Goal: Task Accomplishment & Management: Manage account settings

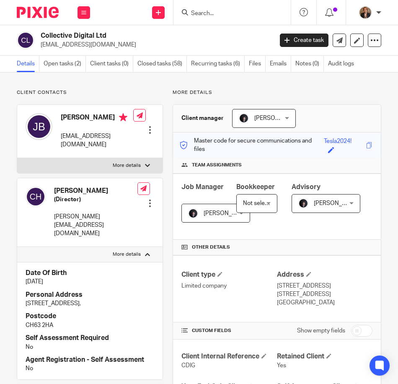
click at [39, 17] on img at bounding box center [38, 12] width 42 height 11
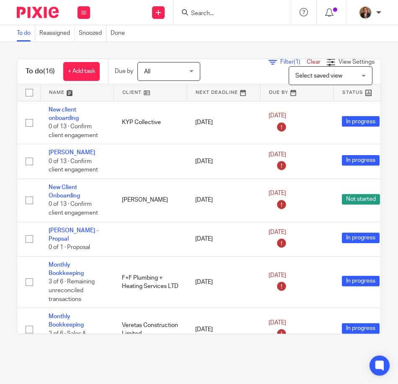
click at [66, 95] on link at bounding box center [77, 92] width 73 height 17
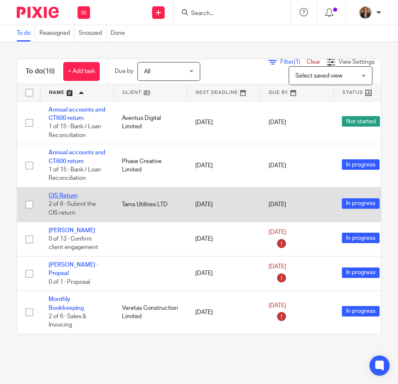
click at [70, 198] on link "CIS Return" at bounding box center [63, 196] width 29 height 6
click at [70, 197] on link "CIS Return" at bounding box center [63, 196] width 29 height 6
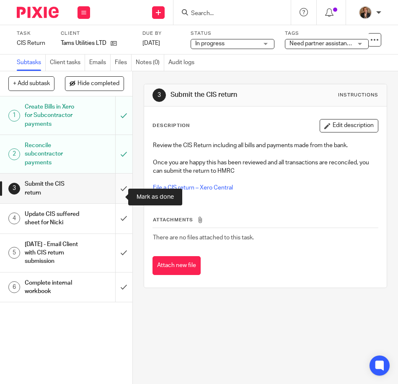
click at [115, 197] on input "submit" at bounding box center [66, 188] width 132 height 30
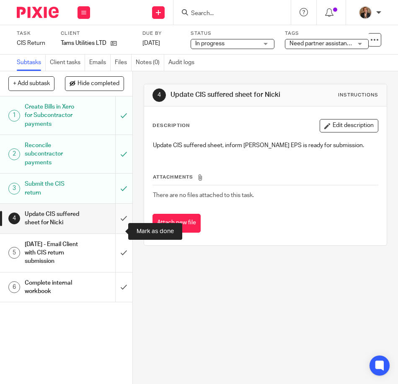
click at [115, 227] on input "submit" at bounding box center [66, 219] width 132 height 30
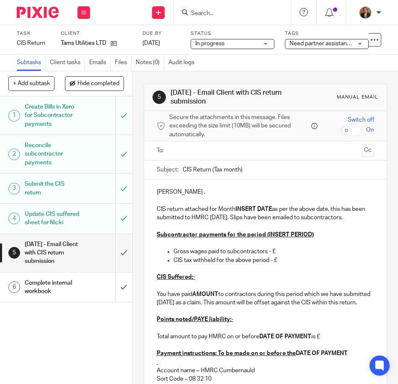
click at [180, 155] on input "text" at bounding box center [265, 151] width 186 height 10
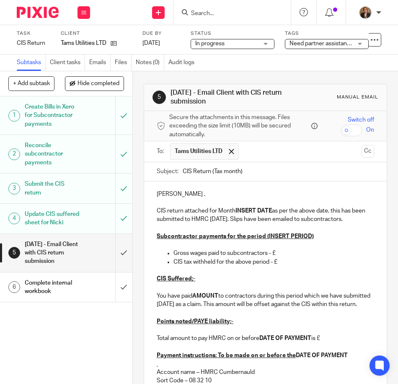
click at [272, 210] on p "CIS return attached for Month INSERT DATE as per the above date, this has been …" at bounding box center [265, 215] width 217 height 17
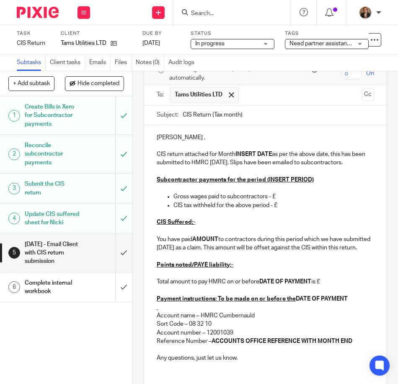
scroll to position [140, 0]
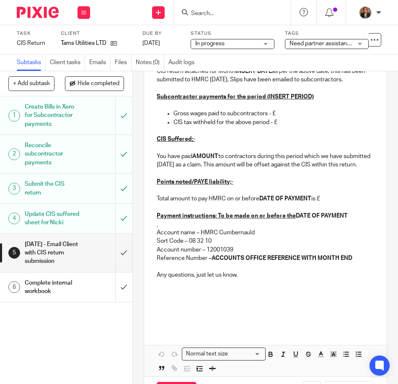
click at [288, 288] on p at bounding box center [265, 283] width 217 height 8
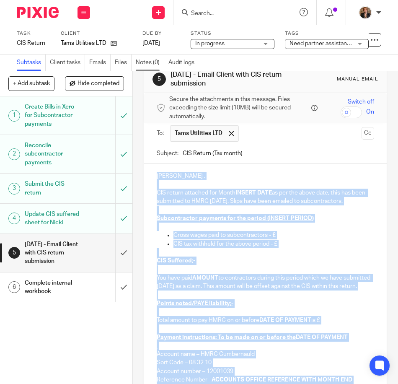
scroll to position [0, 0]
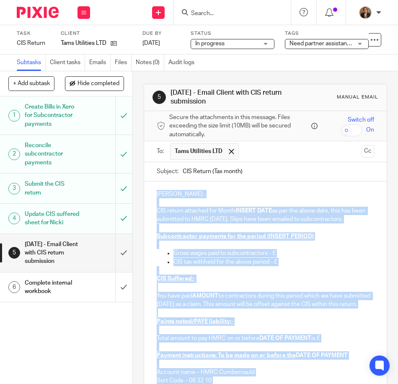
drag, startPoint x: 273, startPoint y: 285, endPoint x: 151, endPoint y: 193, distance: 153.2
click at [151, 193] on div "Afternoon Thomas , CIS return attached for Month INSERT DATE as per the above d…" at bounding box center [265, 324] width 243 height 287
paste div
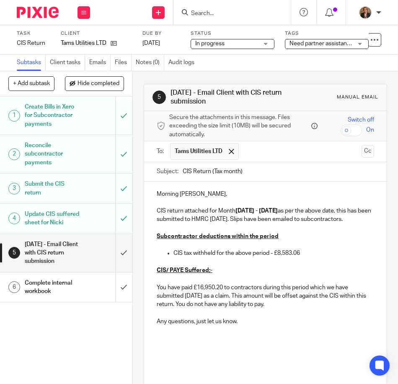
click at [249, 212] on strong "06/07/2025 - 05/08/2025" at bounding box center [256, 211] width 42 height 6
click at [278, 211] on strong "06/08/2025 - 05/08/2025" at bounding box center [256, 211] width 42 height 6
drag, startPoint x: 241, startPoint y: 172, endPoint x: 210, endPoint y: 172, distance: 31.0
click at [210, 172] on input "CIS Return (Tax month)" at bounding box center [278, 171] width 191 height 19
type input "CIS Return Month 5"
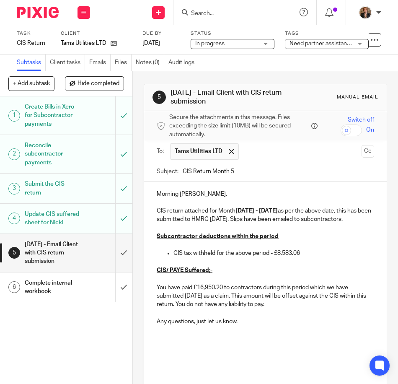
click at [305, 257] on p "CIS tax withheld for the above period - £8,583.06" at bounding box center [273, 253] width 201 height 8
click at [309, 257] on p "CIS tax withheld for the above period - £8,583.06" at bounding box center [273, 253] width 201 height 8
click at [220, 294] on p "You have paid £16,950.20 to contractors during this period which we have submit…" at bounding box center [265, 296] width 217 height 26
click at [193, 298] on p "You have paid £ to contractors during this period which we have submitted today…" at bounding box center [265, 296] width 217 height 26
click at [195, 295] on p "You have paid £ to contractors during this period which we have submitted today…" at bounding box center [265, 296] width 217 height 26
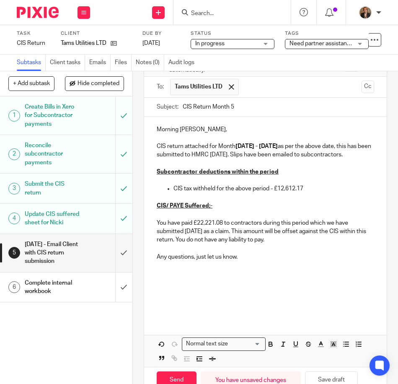
scroll to position [114, 0]
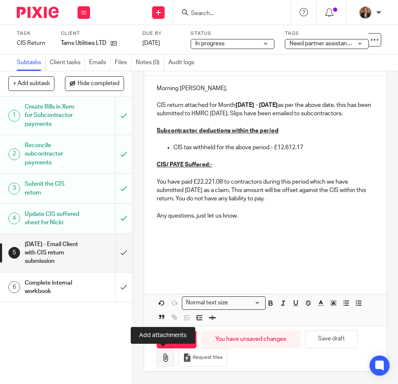
click at [161, 358] on icon "button" at bounding box center [165, 357] width 8 height 8
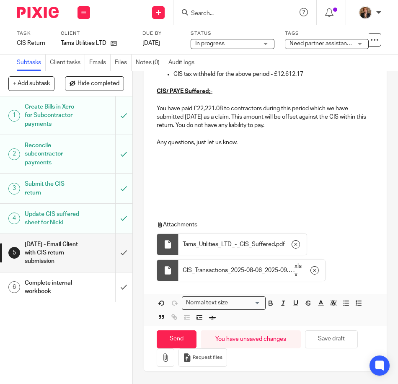
scroll to position [188, 0]
click at [177, 337] on input "Send" at bounding box center [177, 339] width 40 height 18
type input "Sent"
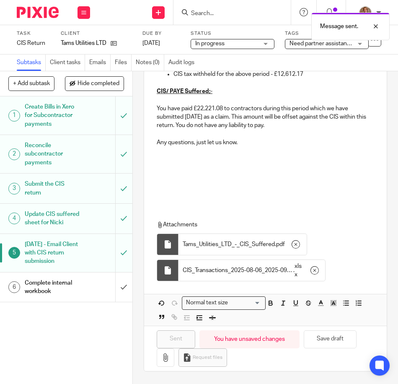
click at [89, 298] on div "Complete internal workbook" at bounding box center [66, 287] width 82 height 21
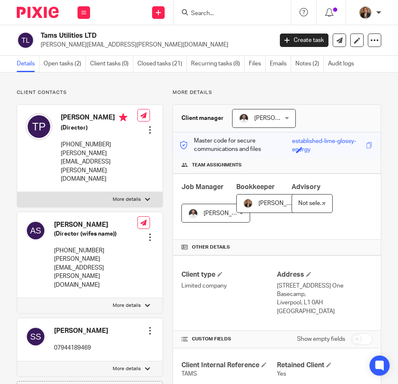
drag, startPoint x: 277, startPoint y: 64, endPoint x: 292, endPoint y: 79, distance: 21.0
click at [277, 64] on link "Emails" at bounding box center [280, 64] width 21 height 16
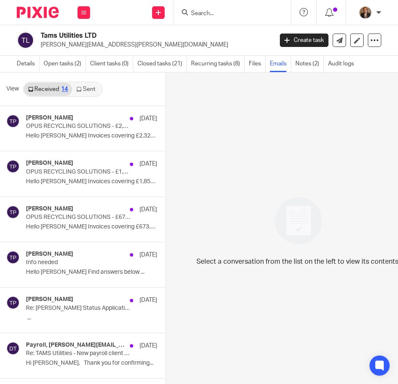
click at [91, 90] on link "Sent" at bounding box center [86, 89] width 29 height 13
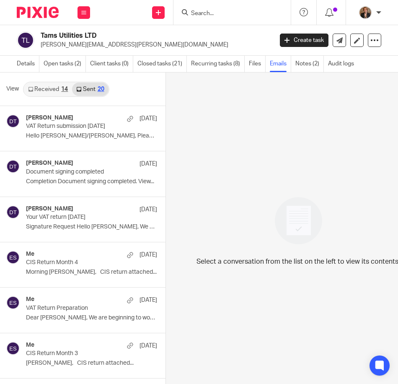
scroll to position [8, 0]
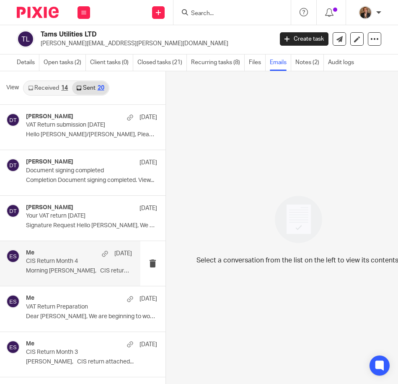
click at [85, 259] on p "CIS Return Month 4" at bounding box center [68, 261] width 85 height 7
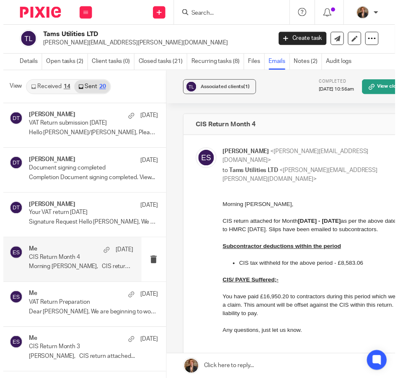
scroll to position [0, 0]
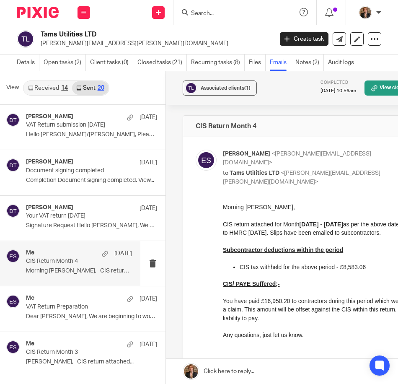
drag, startPoint x: 440, startPoint y: 389, endPoint x: 376, endPoint y: 260, distance: 144.7
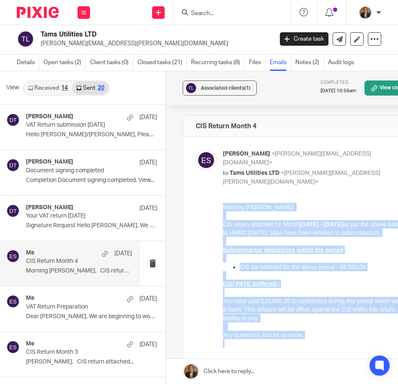
drag, startPoint x: 223, startPoint y: 206, endPoint x: 328, endPoint y: 342, distance: 172.7
click at [328, 342] on div "Morning Thomas, CIS return attached for Month 06/07/2025 - 05/08/2025 as per th…" at bounding box center [345, 284] width 245 height 162
copy div "Morning Thomas, CIS return attached for Month 06/07/2025 - 05/08/2025 as per th…"
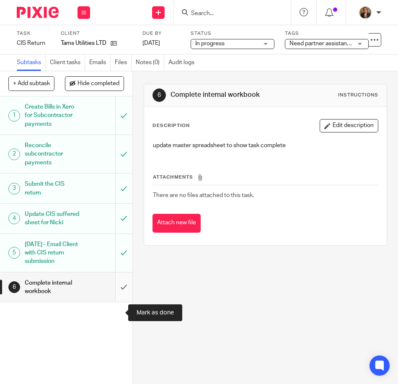
click at [114, 302] on input "submit" at bounding box center [66, 287] width 132 height 30
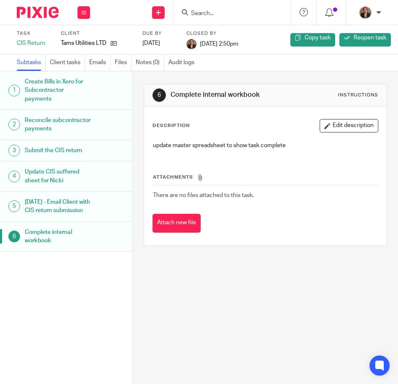
click at [23, 16] on img at bounding box center [38, 12] width 42 height 11
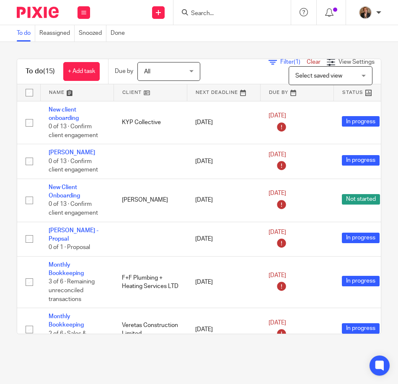
click at [234, 12] on input "Search" at bounding box center [227, 14] width 75 height 8
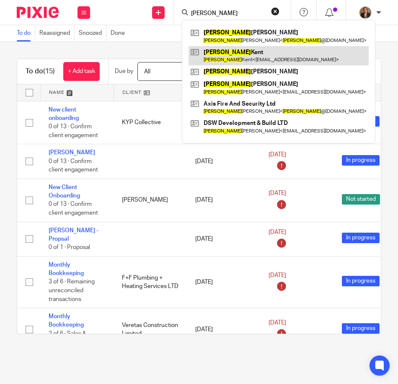
type input "daniel"
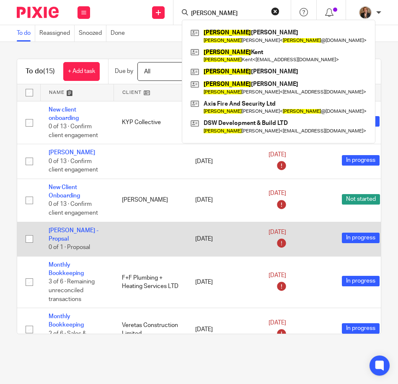
click at [31, 237] on input "checkbox" at bounding box center [29, 239] width 16 height 16
checkbox input "true"
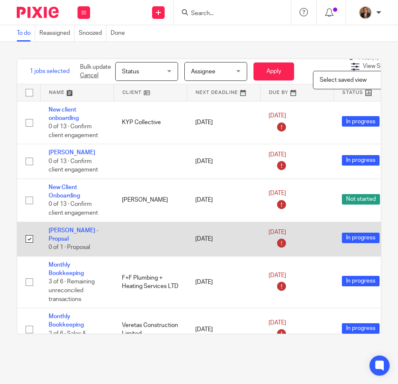
click at [31, 237] on input "checkbox" at bounding box center [29, 239] width 16 height 16
checkbox input "false"
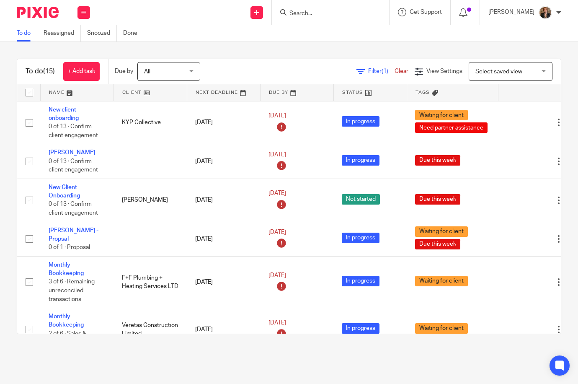
click at [59, 93] on link at bounding box center [77, 92] width 73 height 17
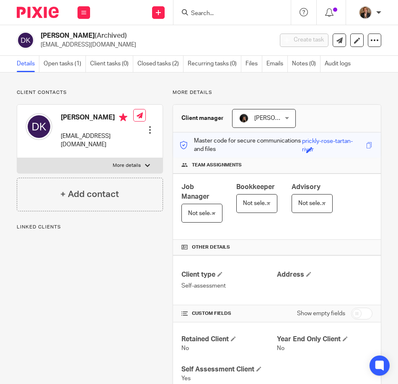
click at [113, 171] on label "More details" at bounding box center [89, 165] width 145 height 15
click at [17, 158] on input "More details" at bounding box center [17, 158] width 0 height 0
checkbox input "true"
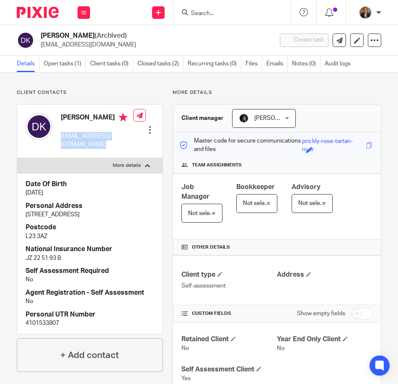
drag, startPoint x: 60, startPoint y: 136, endPoint x: 142, endPoint y: 144, distance: 82.5
click at [142, 144] on div "[PERSON_NAME] [EMAIL_ADDRESS][DOMAIN_NAME] Edit contact Create client from cont…" at bounding box center [89, 131] width 145 height 53
copy div "[EMAIL_ADDRESS][DOMAIN_NAME] Edit contact Create client from contact Export dat…"
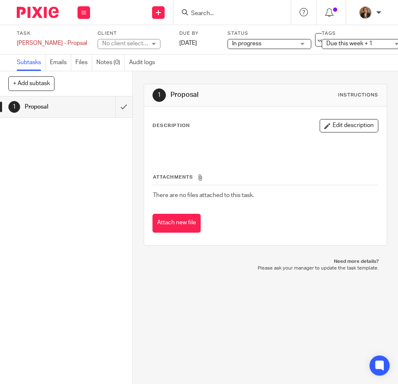
click at [357, 47] on span "Due this week + 1" at bounding box center [357, 43] width 63 height 9
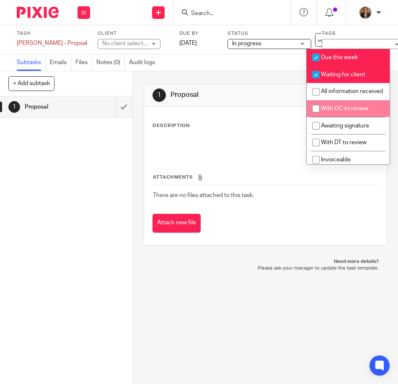
click at [357, 111] on span "With OC to review" at bounding box center [344, 109] width 47 height 6
click at [344, 111] on span "With OC to review" at bounding box center [344, 109] width 47 height 6
checkbox input "false"
click at [339, 75] on span "Waiting for client" at bounding box center [343, 75] width 44 height 6
checkbox input "false"
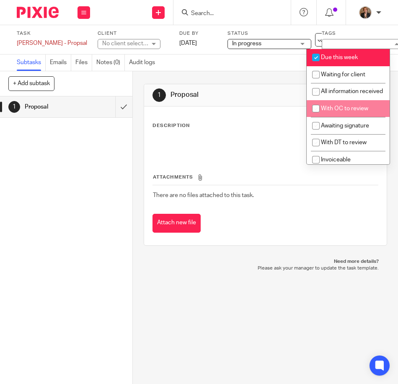
click at [227, 326] on div "1 Proposal Instructions Description Edit description Attachments There are no f…" at bounding box center [265, 227] width 265 height 313
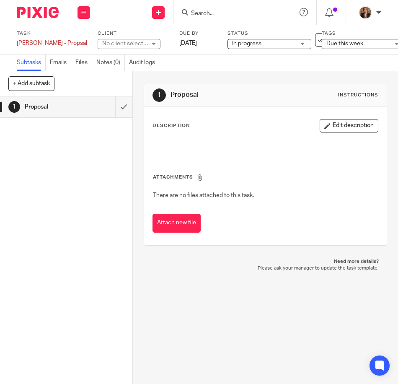
click at [122, 45] on div "No client selected" at bounding box center [125, 43] width 46 height 8
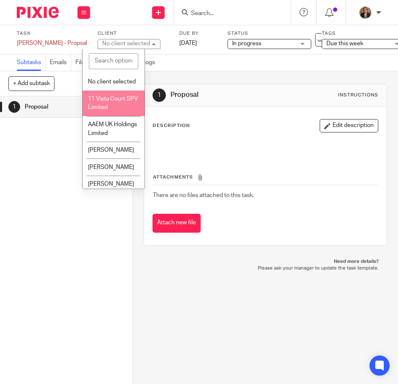
click at [47, 237] on div "1 Proposal" at bounding box center [66, 239] width 132 height 287
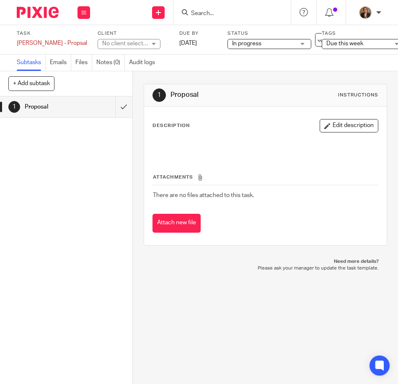
click at [102, 42] on div "No client selected" at bounding box center [125, 43] width 46 height 8
type input "r"
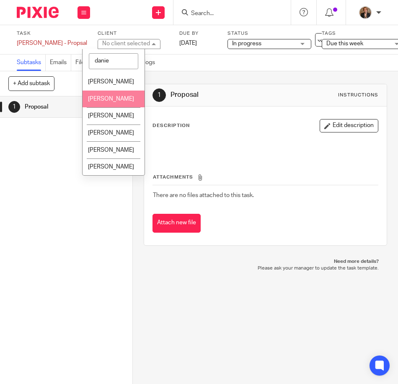
type input "danie"
click at [114, 104] on li "[PERSON_NAME]" at bounding box center [114, 99] width 62 height 17
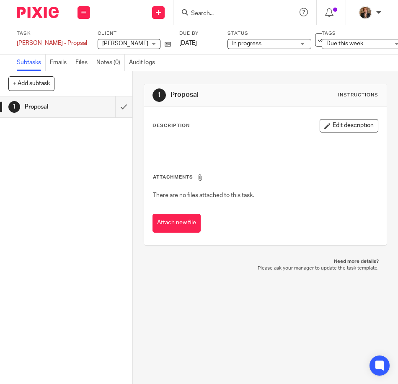
click at [71, 217] on div "1 Proposal" at bounding box center [66, 239] width 132 height 287
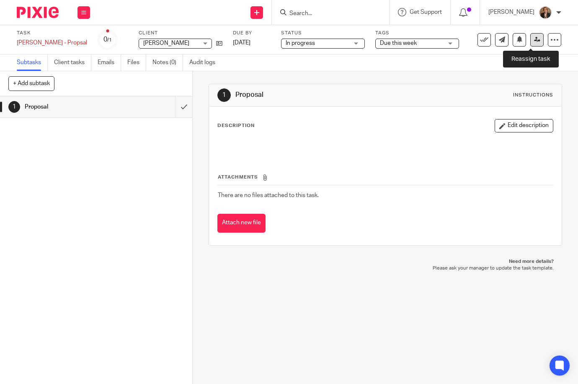
click at [398, 38] on link at bounding box center [536, 39] width 13 height 13
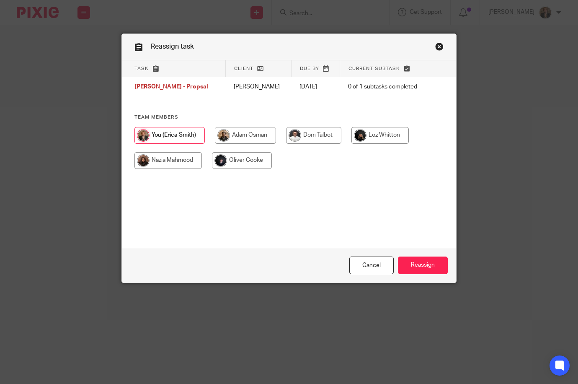
click at [258, 163] on input "radio" at bounding box center [242, 160] width 60 height 17
radio input "true"
click at [422, 264] on input "Reassign" at bounding box center [423, 265] width 50 height 18
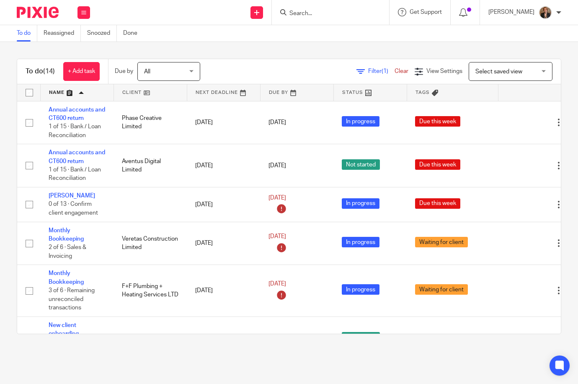
click at [321, 16] on input "Search" at bounding box center [326, 14] width 75 height 8
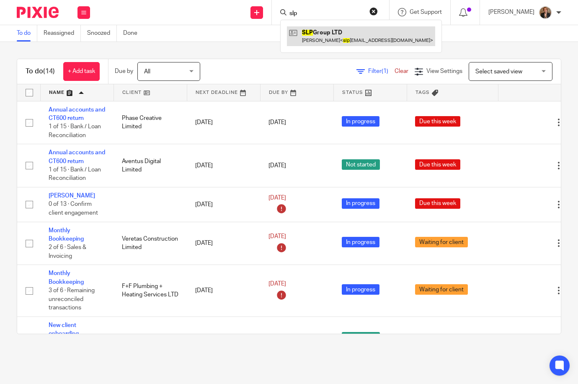
type input "slp"
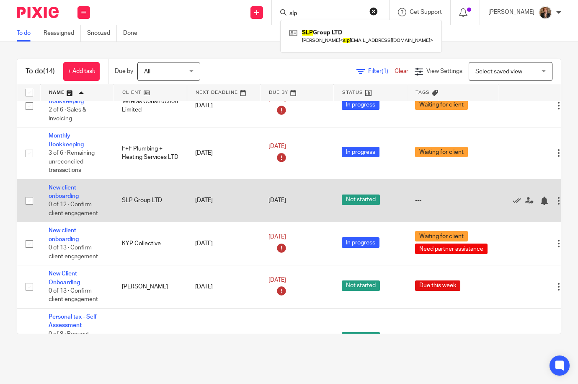
scroll to position [140, 0]
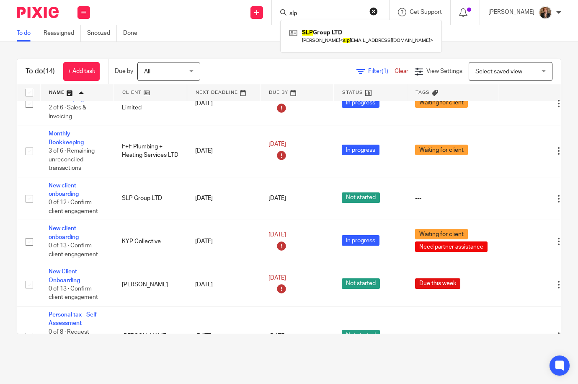
drag, startPoint x: 326, startPoint y: 10, endPoint x: 225, endPoint y: 13, distance: 100.6
click at [226, 13] on div "Send new email Create task Add client Request signature slp SLP Group LTD [PERS…" at bounding box center [338, 12] width 480 height 25
click at [160, 358] on main "To do Reassigned Snoozed Done To do (14) + Add task Due by All All [DATE] [DATE…" at bounding box center [289, 192] width 578 height 384
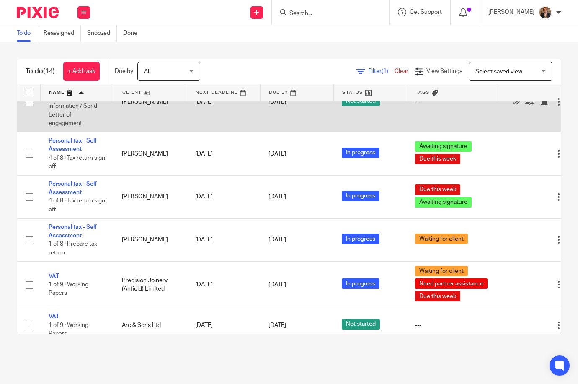
scroll to position [389, 0]
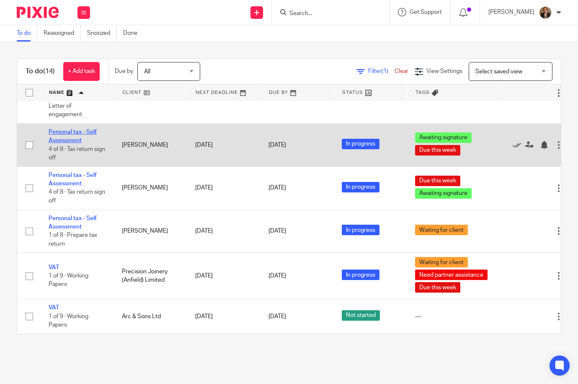
click at [64, 129] on link "Personal tax - Self Assessment" at bounding box center [73, 136] width 48 height 14
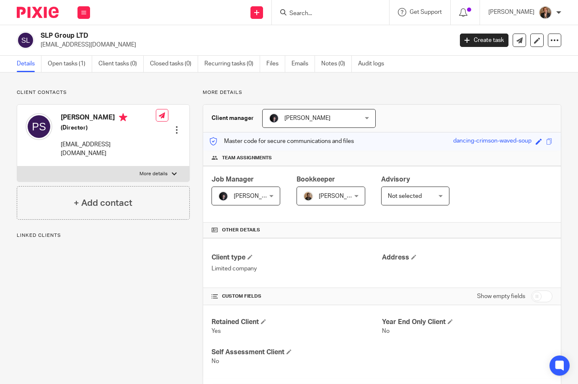
click at [155, 171] on p "More details" at bounding box center [154, 174] width 28 height 7
click at [17, 166] on input "More details" at bounding box center [17, 166] width 0 height 0
checkbox input "true"
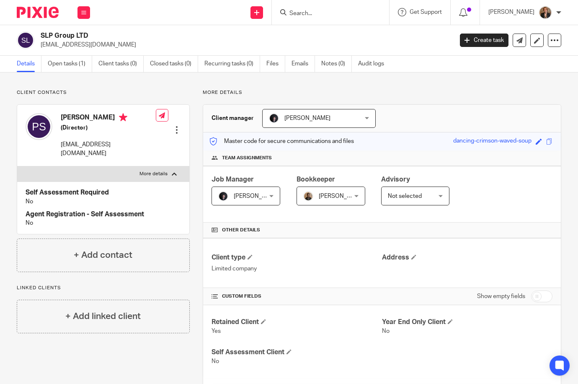
click at [327, 15] on input "Search" at bounding box center [326, 14] width 75 height 8
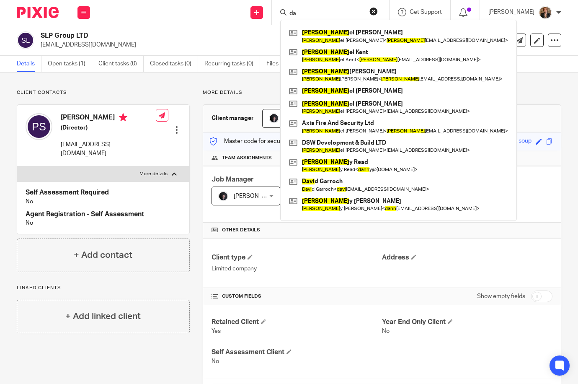
type input "d"
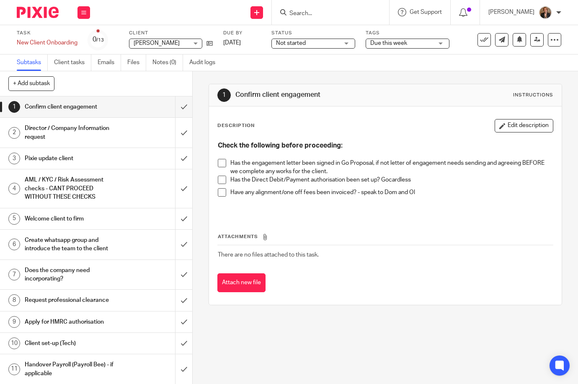
click at [445, 44] on div "Due this week" at bounding box center [408, 44] width 84 height 10
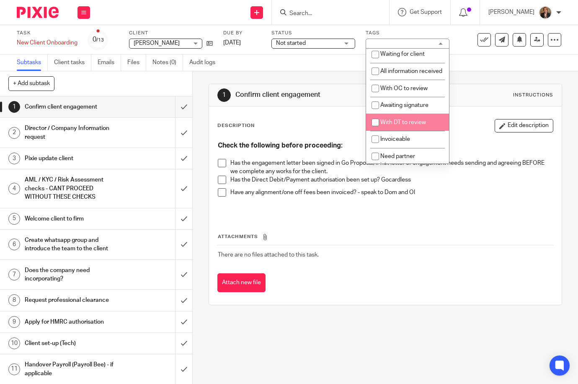
scroll to position [28, 0]
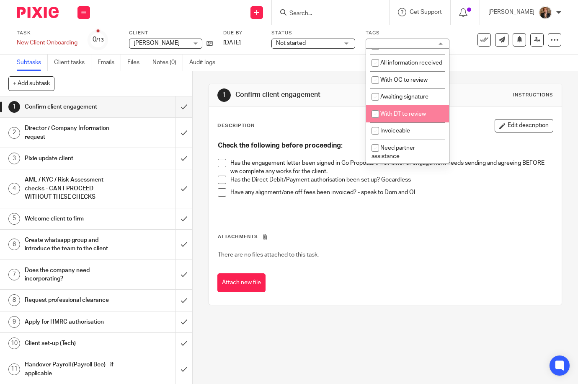
click at [420, 133] on li "Invoiceable" at bounding box center [407, 130] width 83 height 17
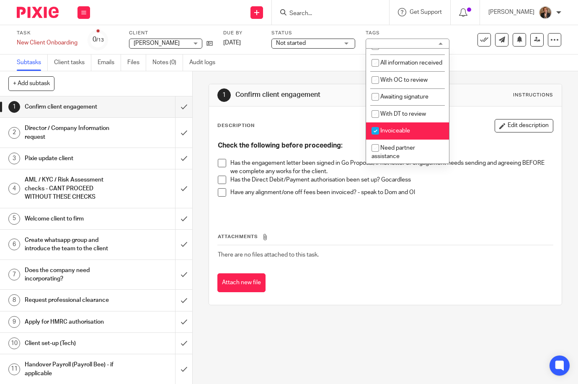
click at [414, 140] on li "Invoiceable" at bounding box center [407, 130] width 83 height 17
checkbox input "false"
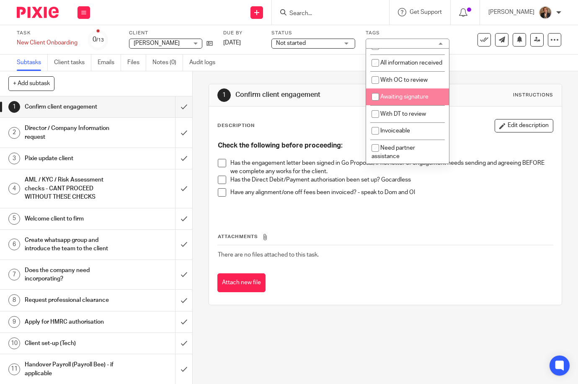
click at [423, 100] on span "Awaiting signature" at bounding box center [404, 97] width 48 height 6
checkbox input "true"
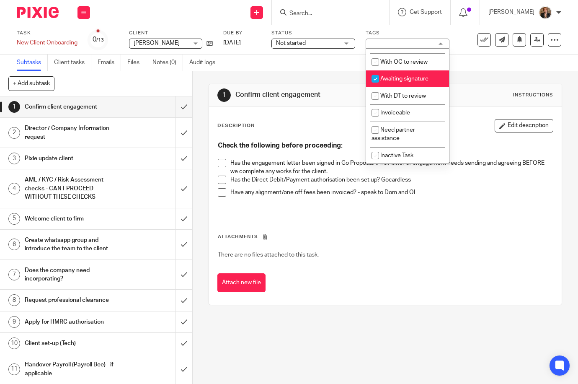
scroll to position [0, 0]
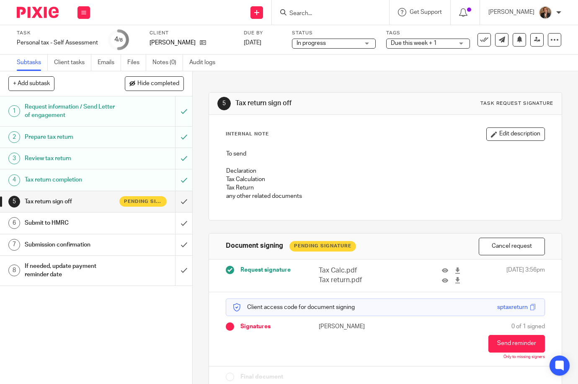
click at [35, 10] on img at bounding box center [38, 12] width 42 height 11
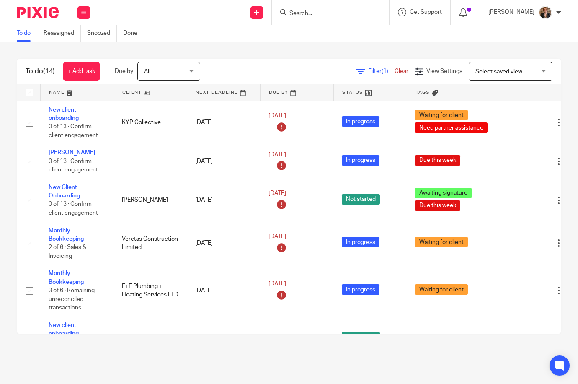
click at [34, 13] on img at bounding box center [38, 12] width 42 height 11
click at [75, 95] on link at bounding box center [77, 92] width 73 height 17
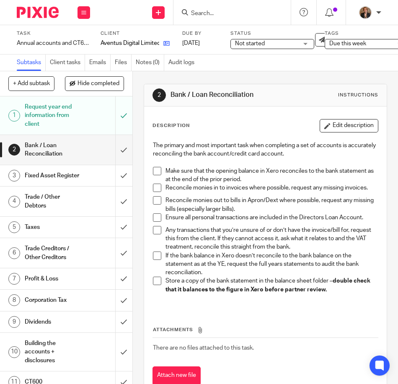
drag, startPoint x: 170, startPoint y: 41, endPoint x: 168, endPoint y: 47, distance: 5.8
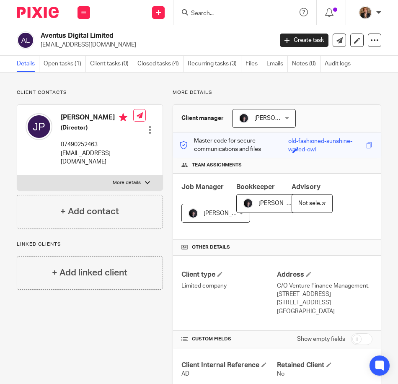
click at [207, 8] on form at bounding box center [234, 12] width 89 height 10
click at [219, 13] on input "Search" at bounding box center [227, 14] width 75 height 8
